Goal: Obtain resource: Download file/media

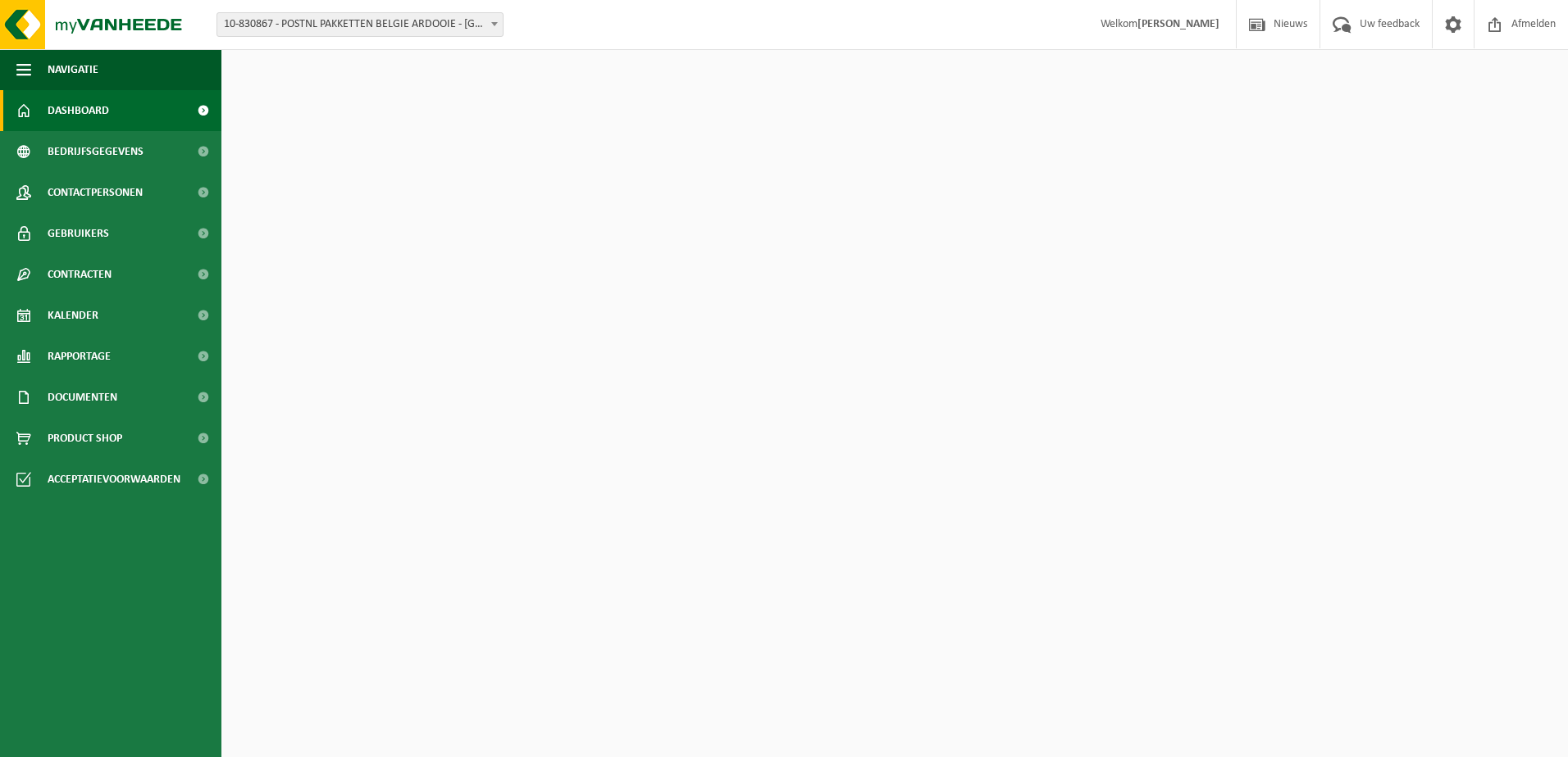
click at [439, 10] on div "Vestiging: 10-830867 - POSTNL PAKKETTEN BELGIE ARDOOIE - [GEOGRAPHIC_DATA] 10-9…" at bounding box center [784, 25] width 1568 height 50
click at [441, 15] on span "10-830867 - POSTNL PAKKETTEN BELGIE ARDOOIE - [GEOGRAPHIC_DATA]" at bounding box center [360, 25] width 285 height 23
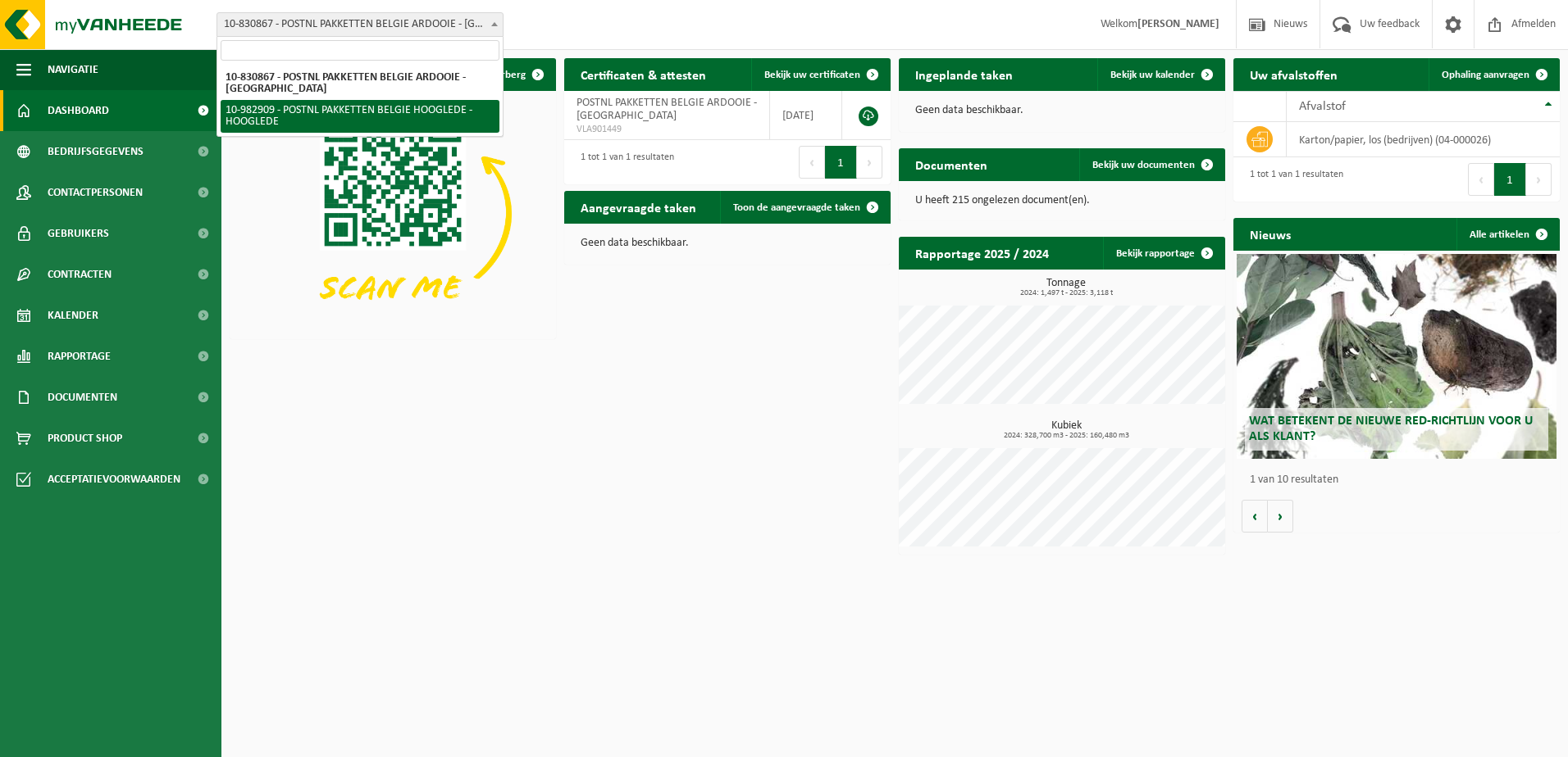
select select "162888"
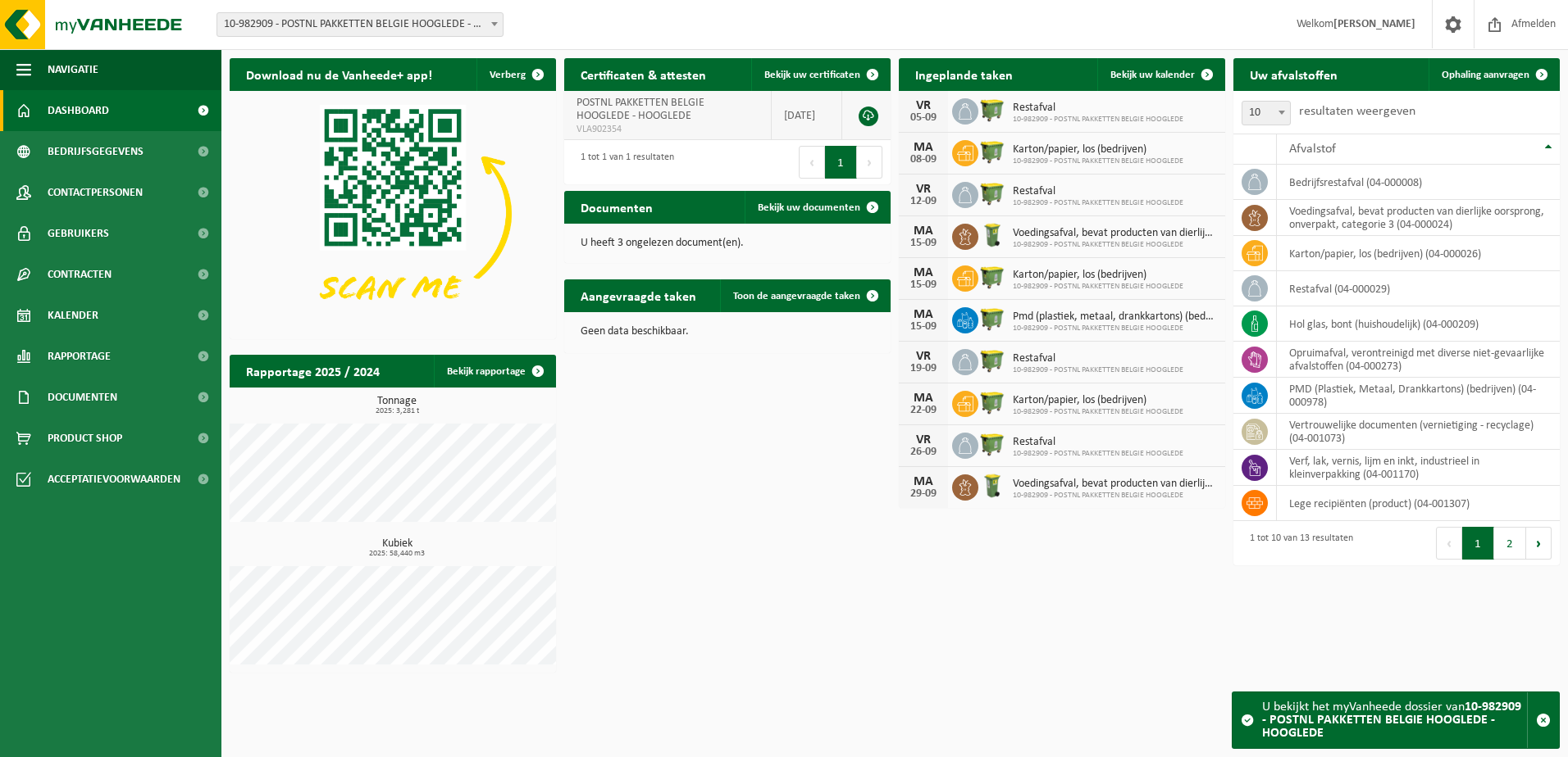
click at [866, 115] on link at bounding box center [869, 117] width 20 height 20
click at [981, 34] on div "Vestiging: 10-830867 - POSTNL PAKKETTEN BELGIE ARDOOIE - ARDOOIE 10-982909 - PO…" at bounding box center [784, 25] width 1568 height 50
click at [674, 461] on div "Download nu de Vanheede+ app! Verberg Certificaten & attesten Bekijk uw certifi…" at bounding box center [894, 365] width 1338 height 631
